Goal: Task Accomplishment & Management: Manage account settings

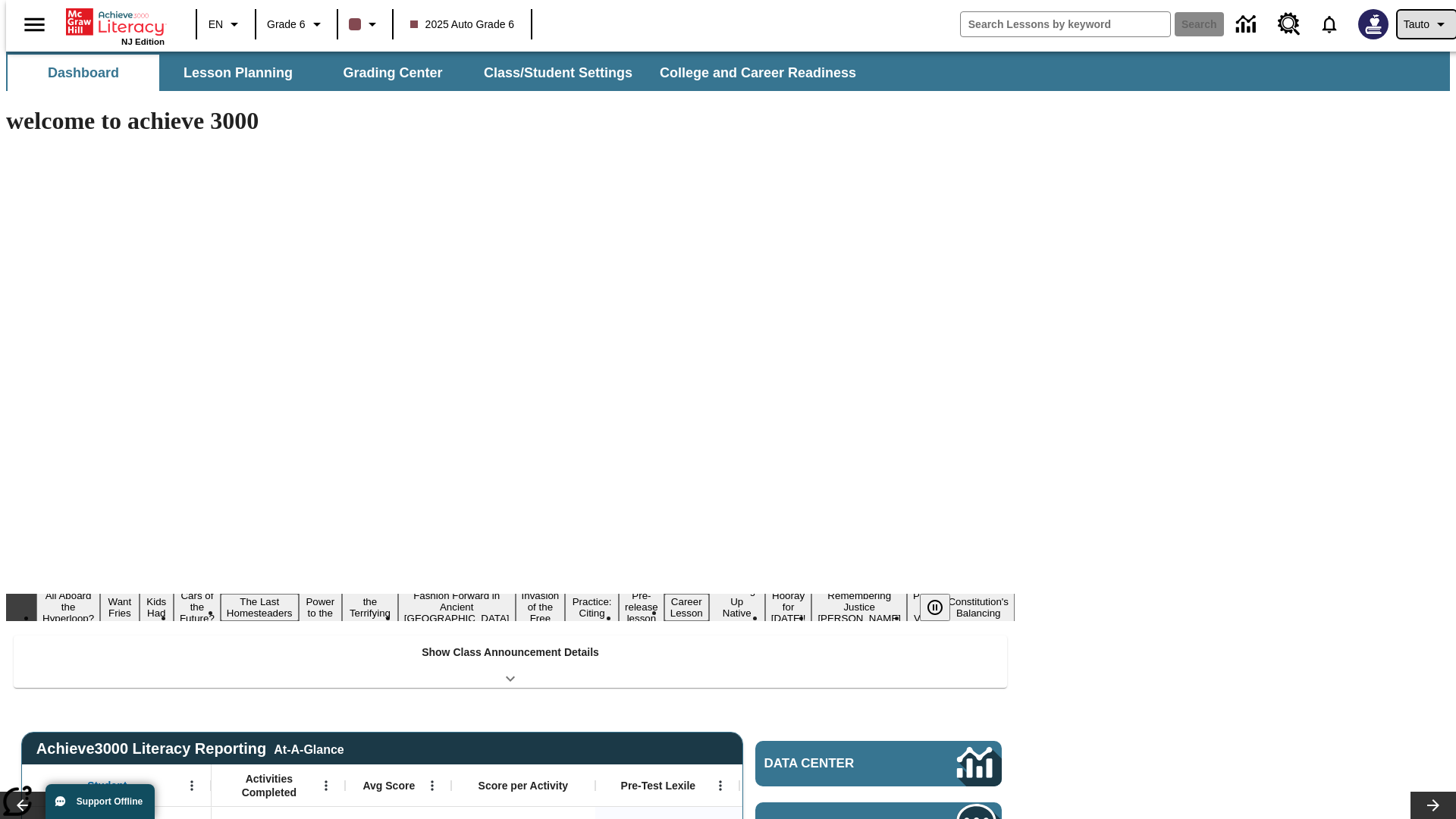
click at [1419, 25] on span "Tauto" at bounding box center [1416, 25] width 25 height 16
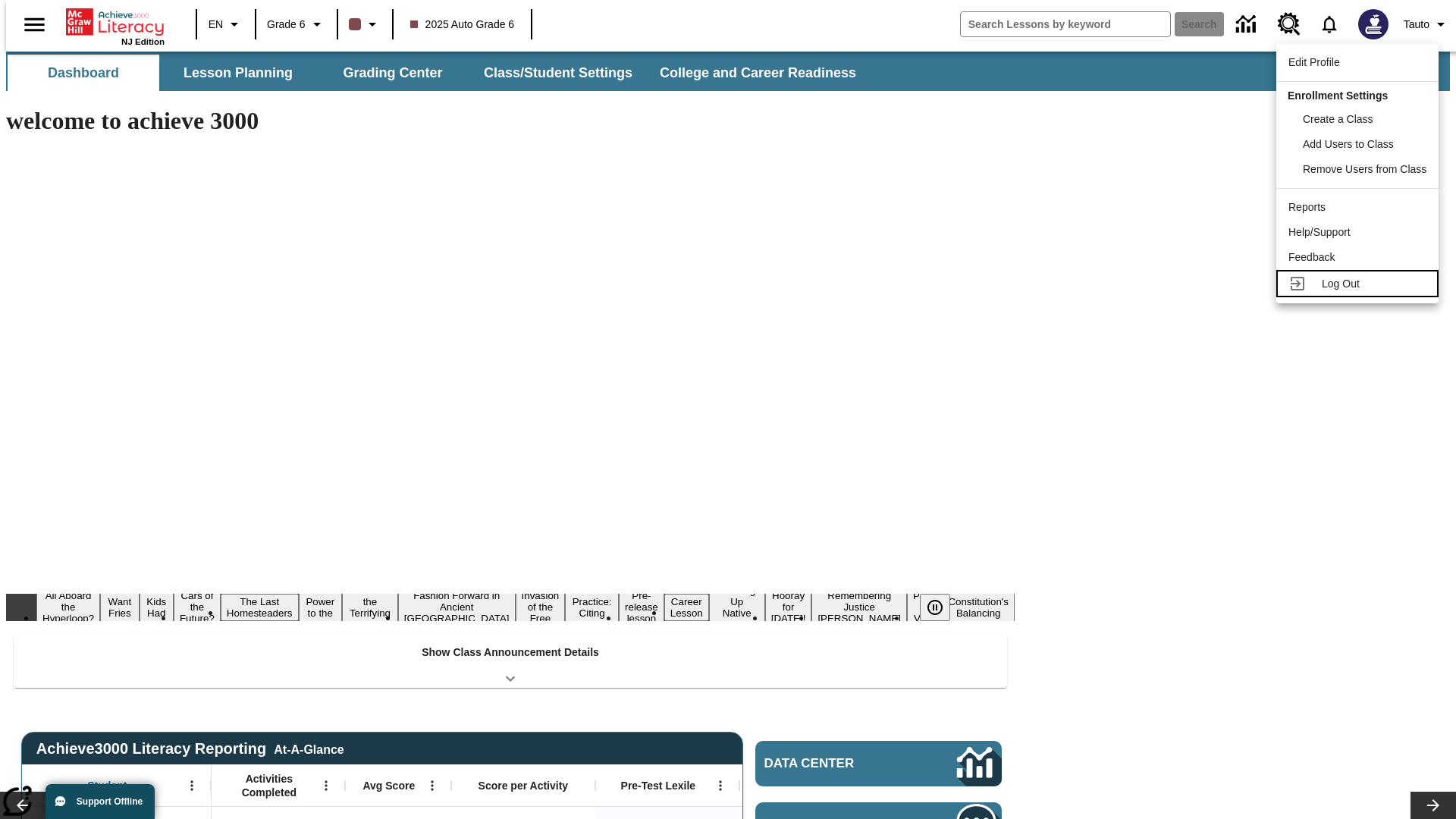
click at [1360, 284] on span "Log Out" at bounding box center [1340, 284] width 38 height 12
